Goal: Task Accomplishment & Management: Manage account settings

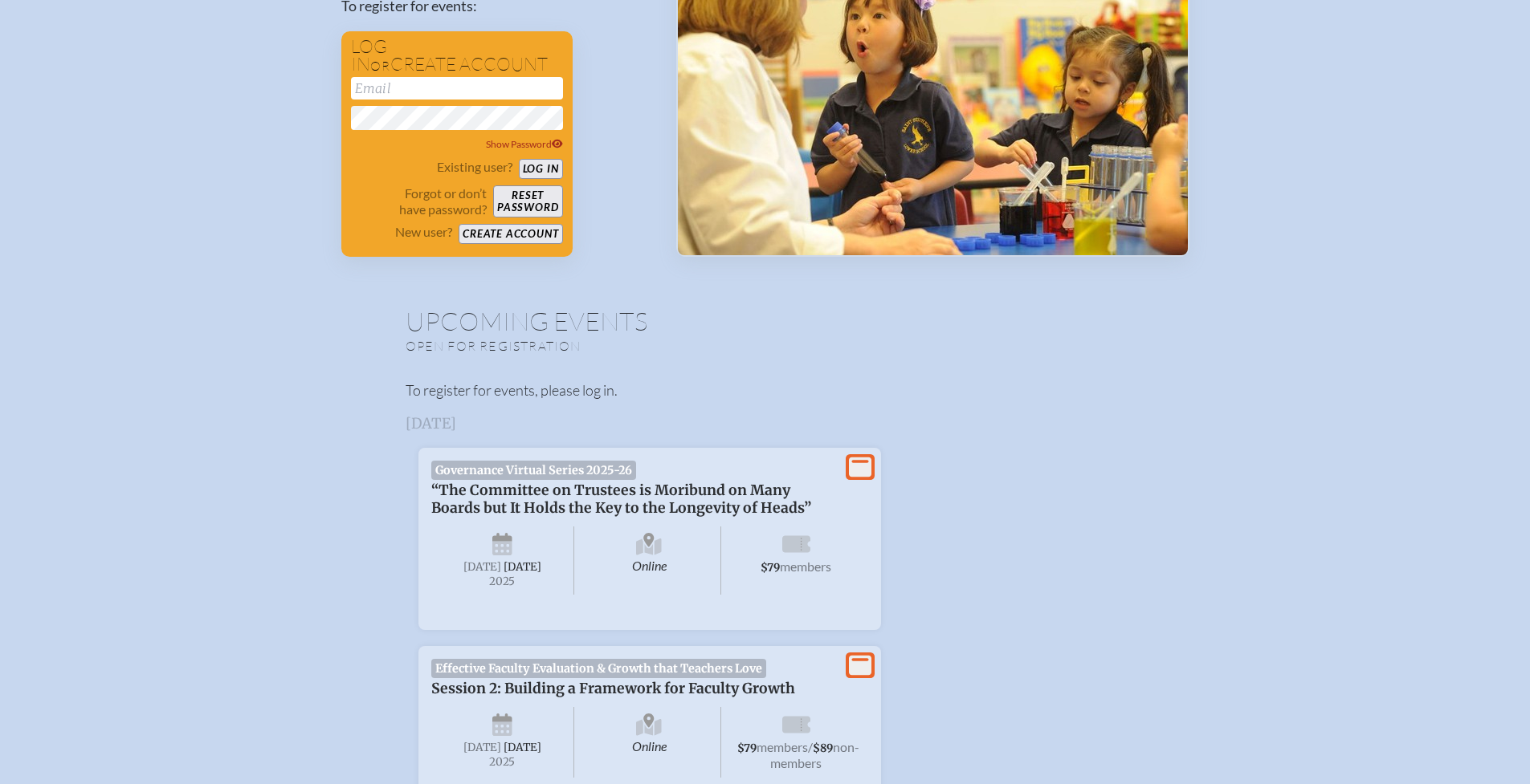
scroll to position [104, 0]
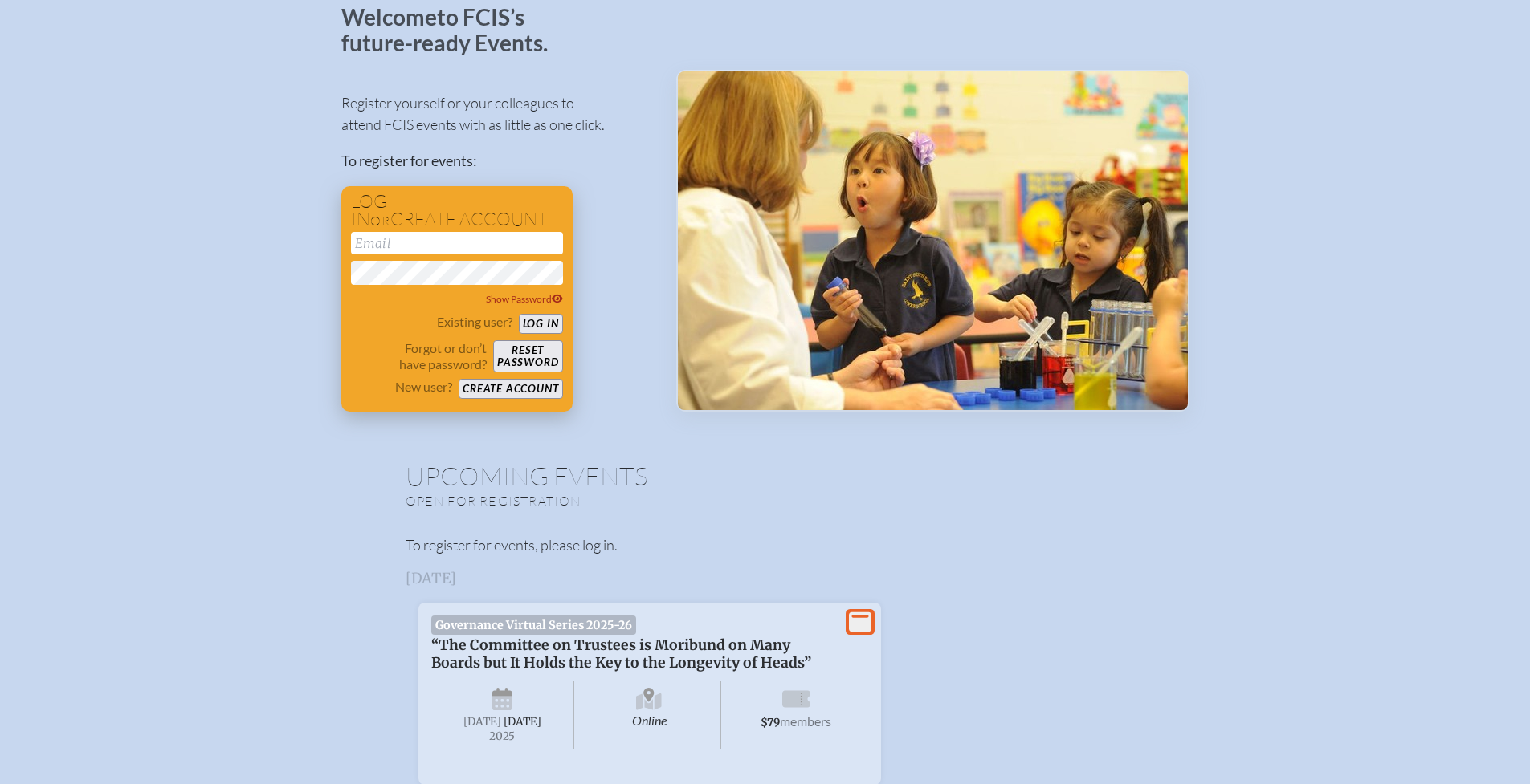
type input "[EMAIL_ADDRESS][DOMAIN_NAME]"
click at [536, 320] on button "Log in" at bounding box center [541, 324] width 44 height 20
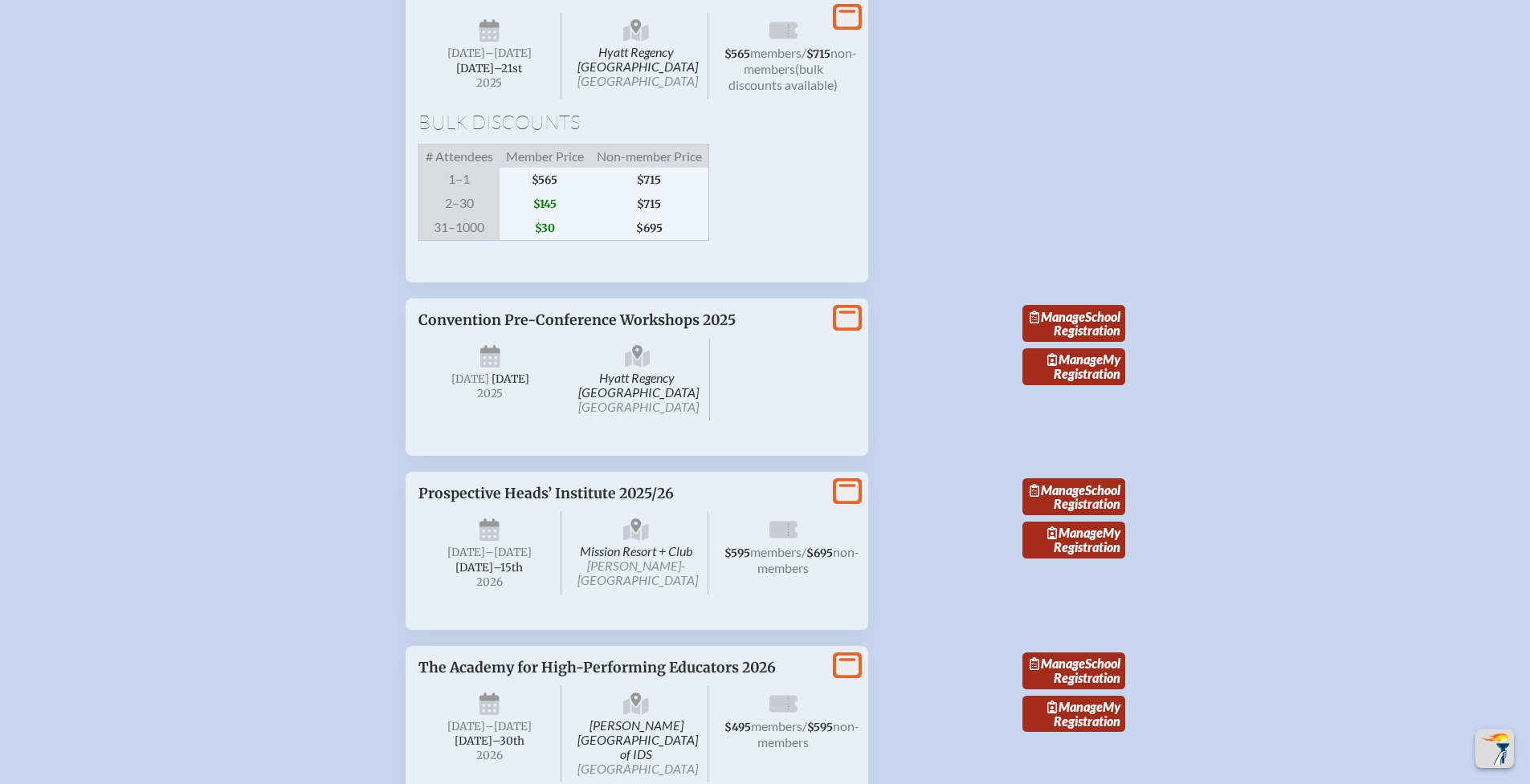
scroll to position [2520, 0]
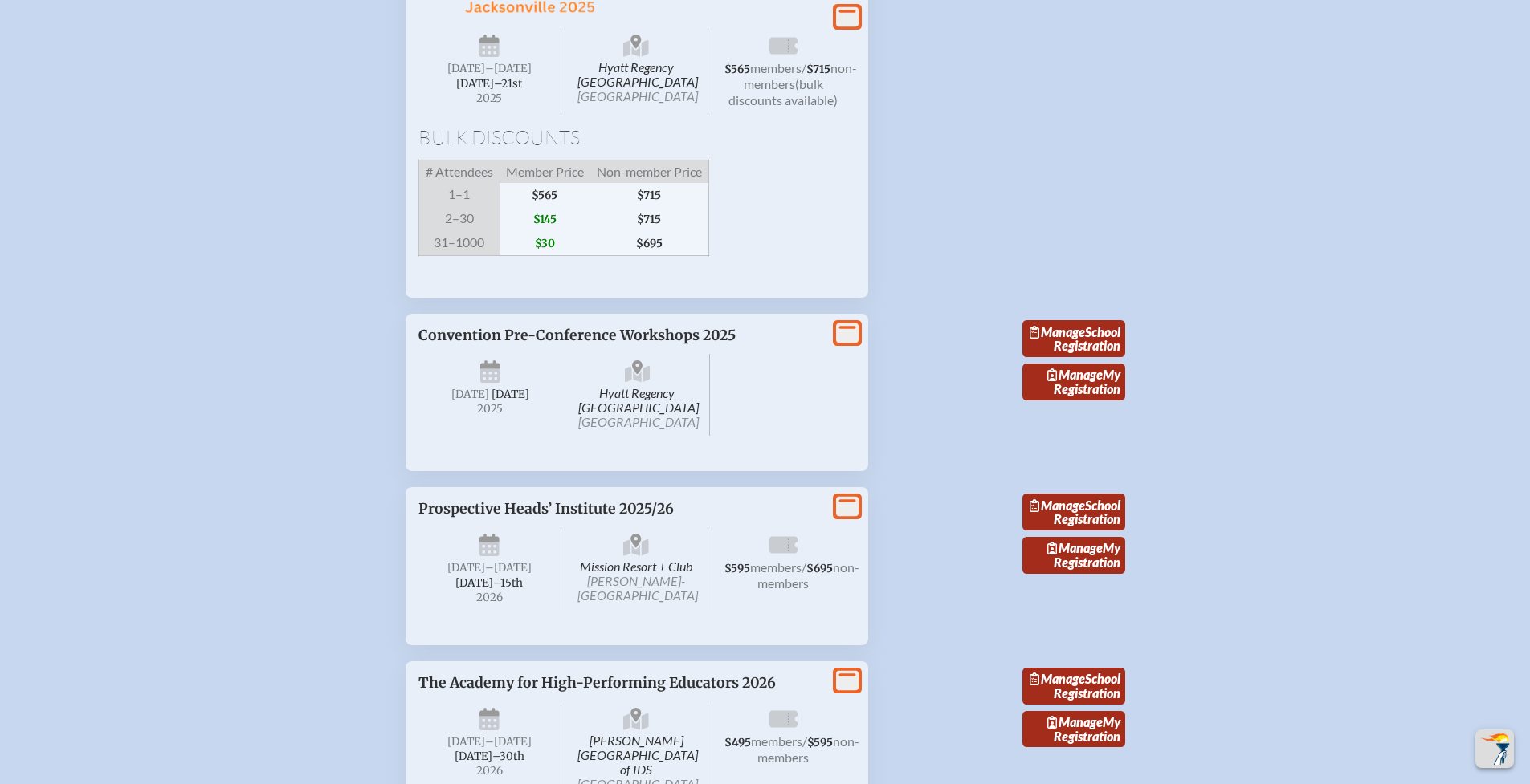
click at [634, 48] on icon at bounding box center [635, 41] width 10 height 14
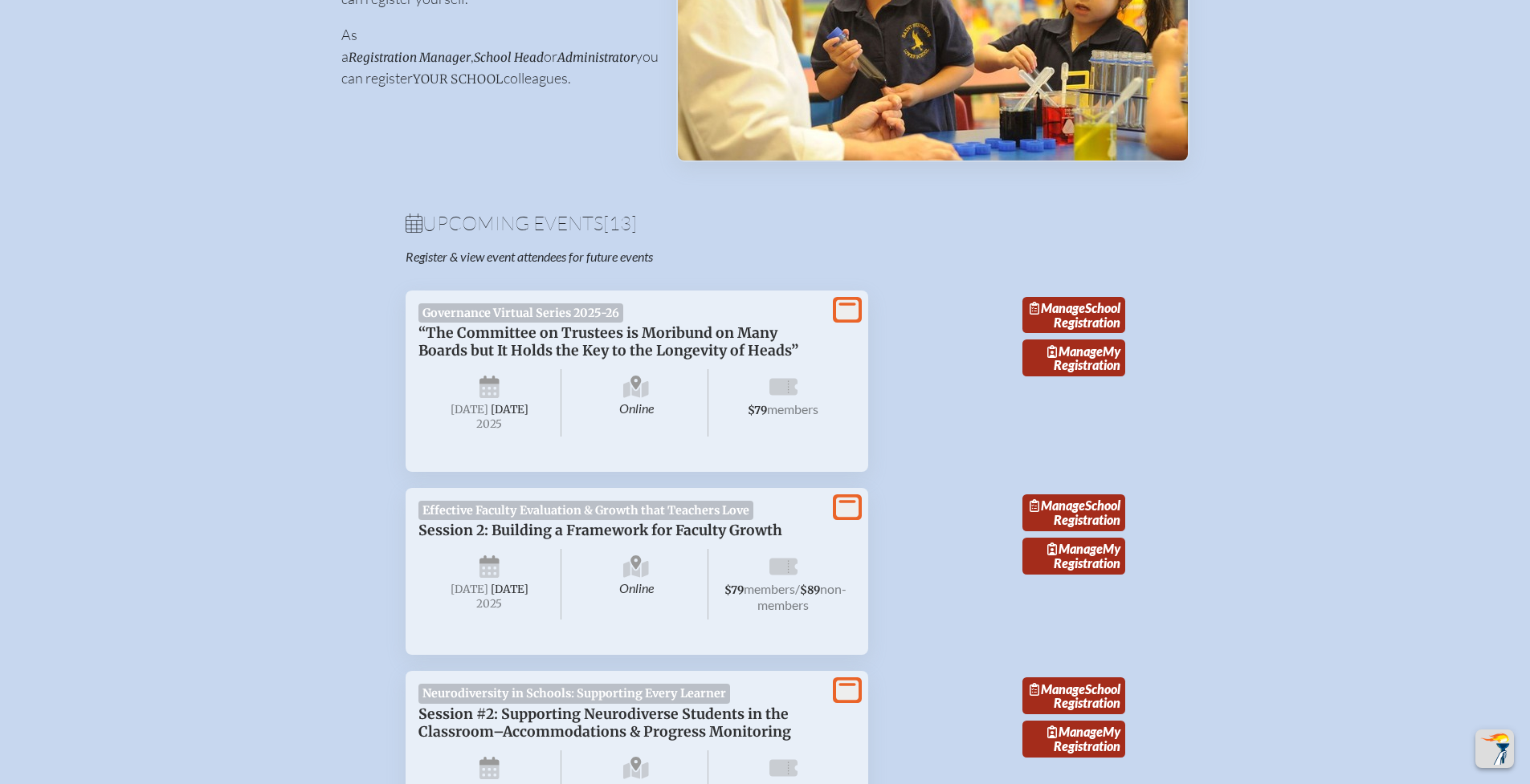
scroll to position [0, 0]
